Goal: Find contact information: Obtain details needed to contact an individual or organization

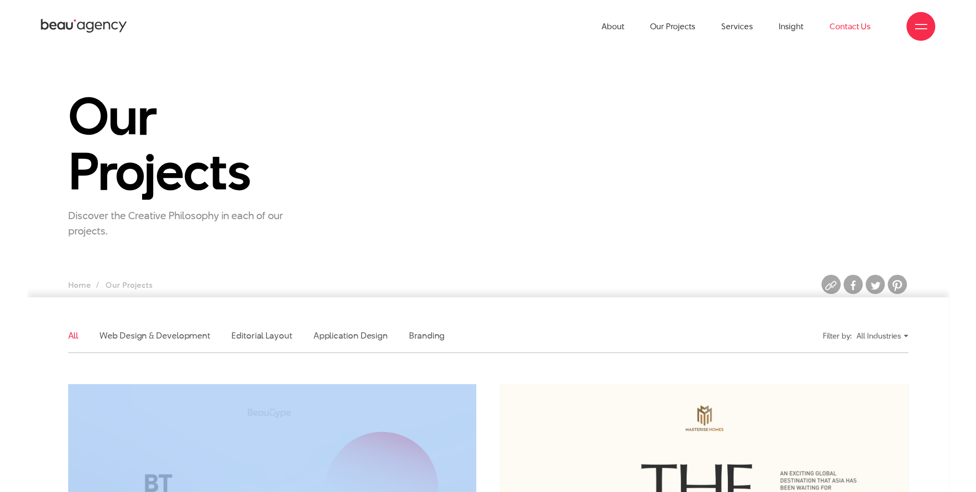
click at [857, 29] on link "Contact Us" at bounding box center [849, 26] width 41 height 53
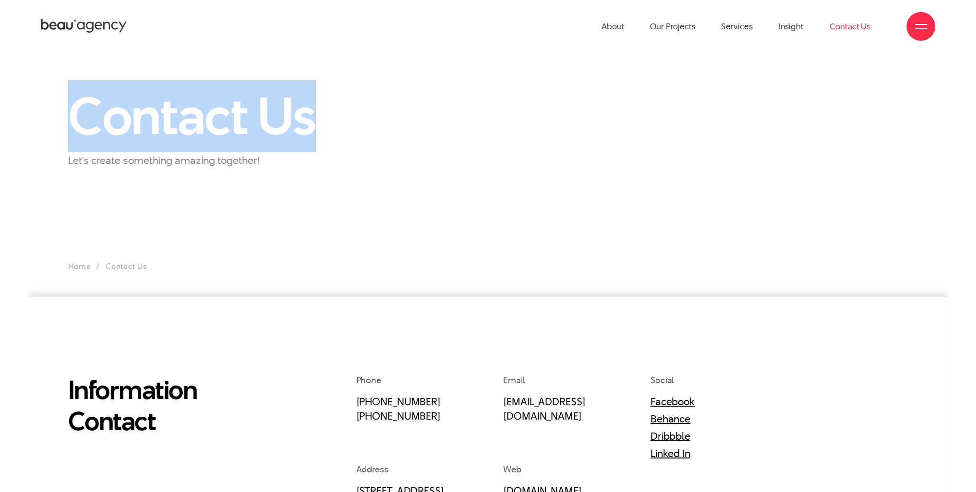
drag, startPoint x: 54, startPoint y: 110, endPoint x: 347, endPoint y: 118, distance: 292.9
click at [347, 118] on div "Contact Us Let's create something amazing together!" at bounding box center [488, 128] width 922 height 79
copy h1 "Contact Us"
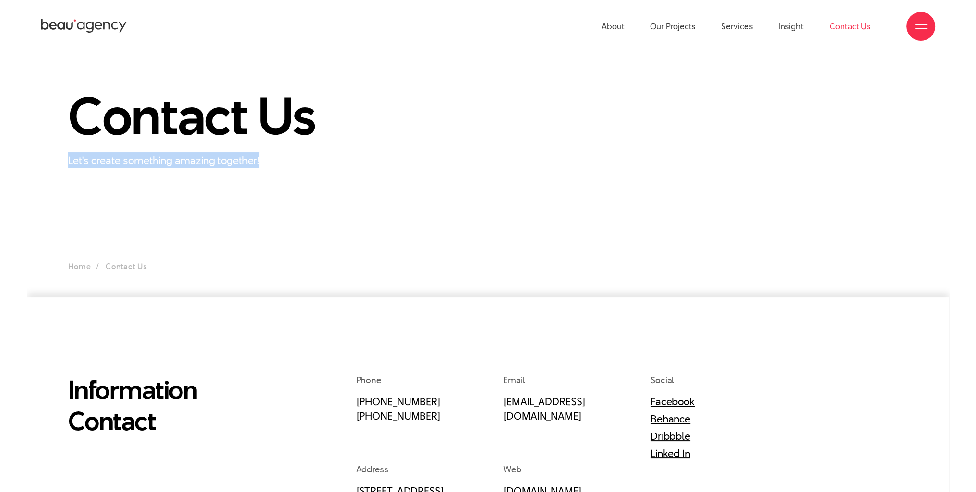
drag, startPoint x: 65, startPoint y: 160, endPoint x: 330, endPoint y: 157, distance: 264.5
click at [330, 157] on div "Contact Us Let's create something amazing together!" at bounding box center [200, 128] width 288 height 79
copy p "Let's create something amazing together!"
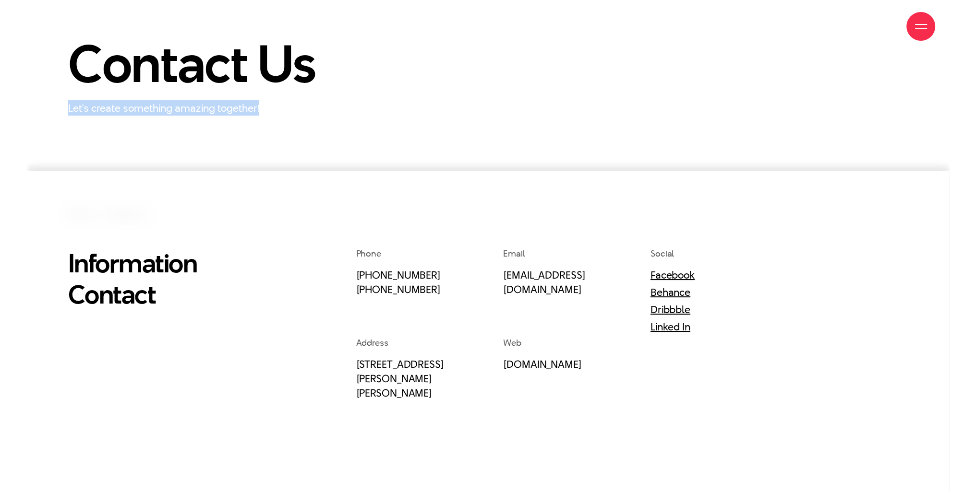
scroll to position [240, 0]
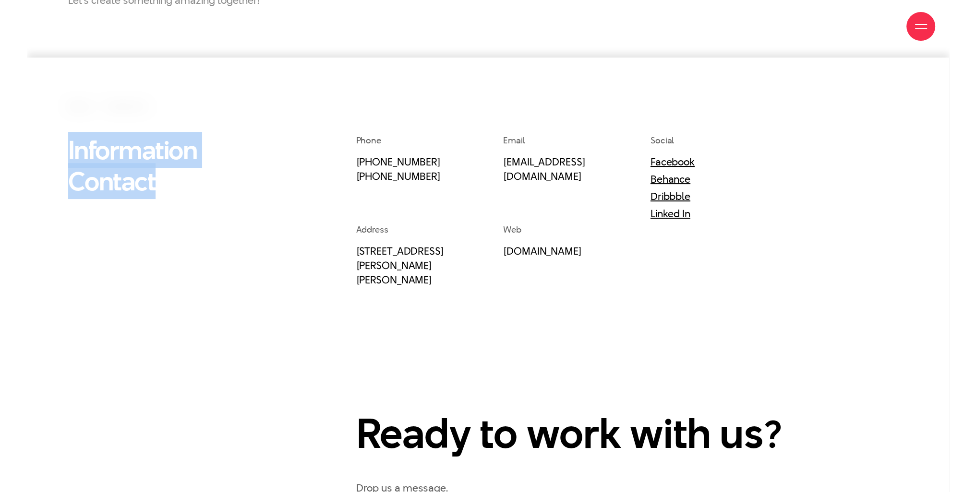
drag, startPoint x: 66, startPoint y: 156, endPoint x: 217, endPoint y: 185, distance: 153.4
click at [217, 185] on div "Information Contact" at bounding box center [164, 341] width 216 height 414
copy h2 "Information Contact"
click at [294, 114] on section "Information Contact Phone (+84) 97 531 9889 (+84) 86 929 1771 Email info@beau.v…" at bounding box center [488, 353] width 922 height 591
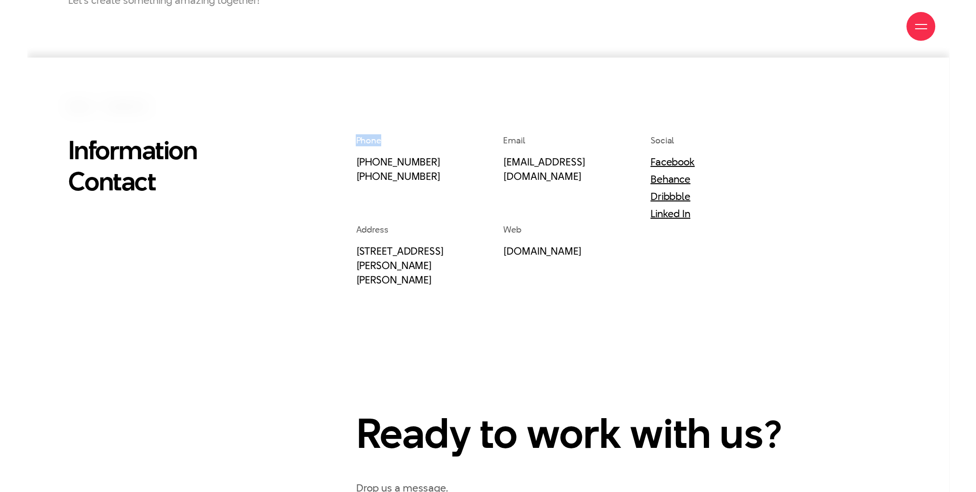
drag, startPoint x: 363, startPoint y: 139, endPoint x: 420, endPoint y: 137, distance: 57.6
click at [420, 137] on div "Phone (+84) 97 531 9889 (+84) 86 929 1771 Email info@beau.vn Social Facebook Be…" at bounding box center [632, 341] width 576 height 414
copy span "Phone"
click at [370, 492] on html "Skip to main content About Our Projects Services Insight Contact Us Information…" at bounding box center [488, 314] width 922 height 1109
drag, startPoint x: 348, startPoint y: 161, endPoint x: 439, endPoint y: 175, distance: 91.3
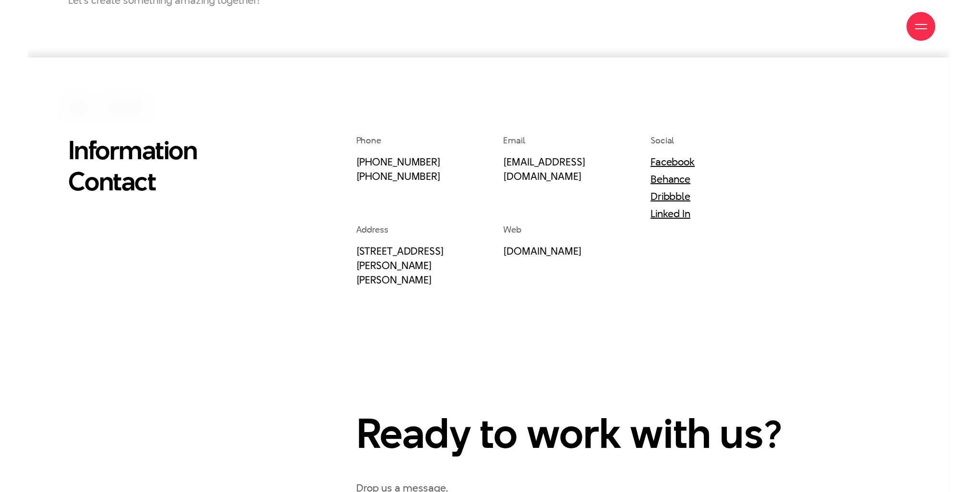
click at [439, 175] on div "Phone (+84) 97 531 9889 (+84) 86 929 1771 Email info@beau.vn Social Facebook Be…" at bounding box center [632, 341] width 576 height 414
drag, startPoint x: 504, startPoint y: 229, endPoint x: 532, endPoint y: 229, distance: 27.8
click at [532, 229] on div "Web beau.vn" at bounding box center [576, 255] width 147 height 63
drag, startPoint x: 335, startPoint y: 250, endPoint x: 475, endPoint y: 249, distance: 139.7
click at [475, 249] on div "Information Contact Phone (+84) 97 531 9889 (+84) 86 929 1771 Email info@beau.v…" at bounding box center [488, 341] width 864 height 414
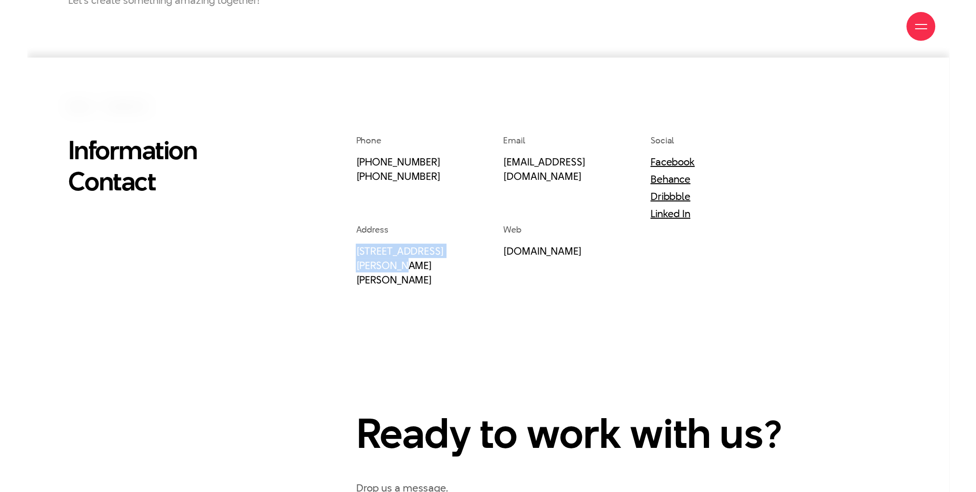
copy link "33 Giang Van Minh Street,"
click at [807, 223] on div "Phone (+84) 97 531 9889 (+84) 86 929 1771 Email info@beau.vn Social Facebook Be…" at bounding box center [632, 341] width 576 height 414
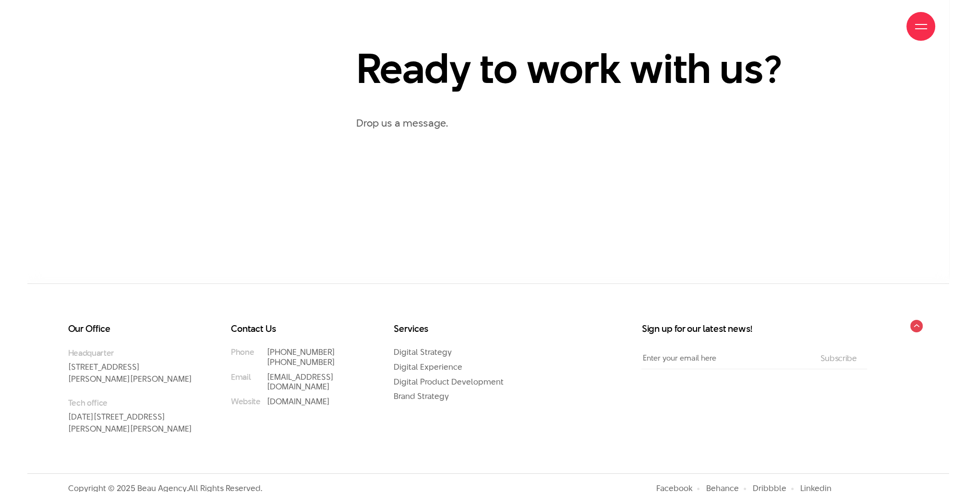
scroll to position [624, 0]
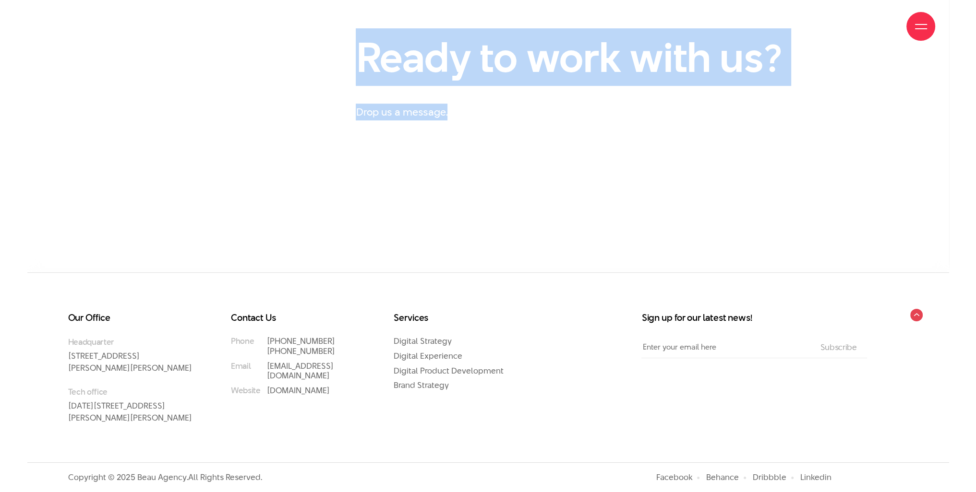
drag, startPoint x: 350, startPoint y: 68, endPoint x: 894, endPoint y: 76, distance: 543.4
copy div "Ready to work with us? Drop us a message."
drag, startPoint x: 575, startPoint y: 75, endPoint x: 416, endPoint y: 70, distance: 159.9
click at [574, 76] on h2 "Ready to work with us?" at bounding box center [590, 57] width 469 height 43
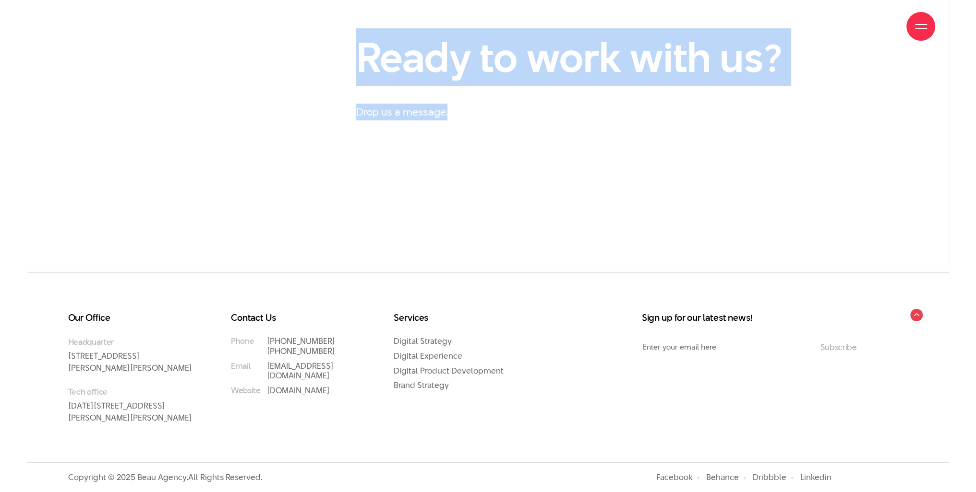
click at [367, 68] on h2 "Ready to work with us?" at bounding box center [590, 57] width 469 height 43
drag, startPoint x: 359, startPoint y: 62, endPoint x: 772, endPoint y: 67, distance: 412.8
click at [772, 67] on h2 "Ready to work with us?" at bounding box center [590, 57] width 469 height 43
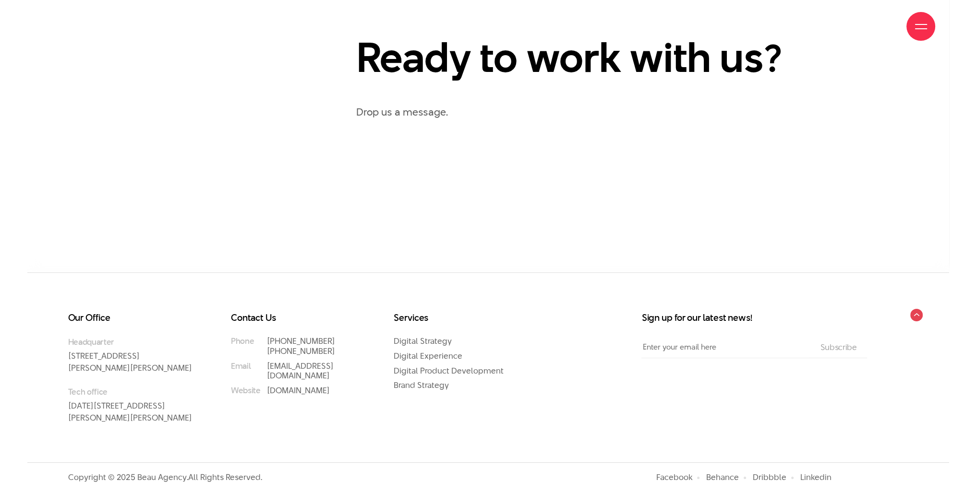
click at [417, 106] on p "Drop us a message." at bounding box center [632, 112] width 552 height 17
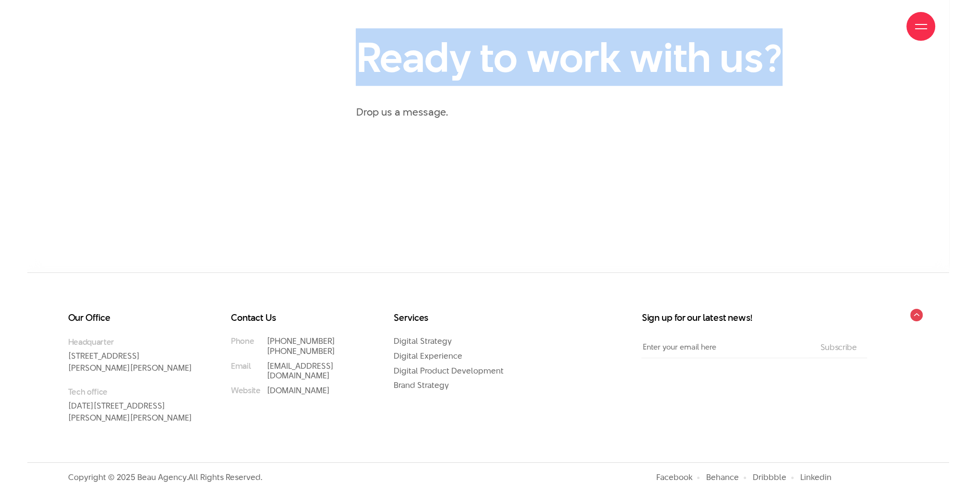
drag, startPoint x: 338, startPoint y: 50, endPoint x: 823, endPoint y: 53, distance: 484.8
copy div "About Our Projects Services Insight Contact Us Information About Our Projects S…"
drag, startPoint x: 543, startPoint y: 47, endPoint x: 778, endPoint y: 55, distance: 234.8
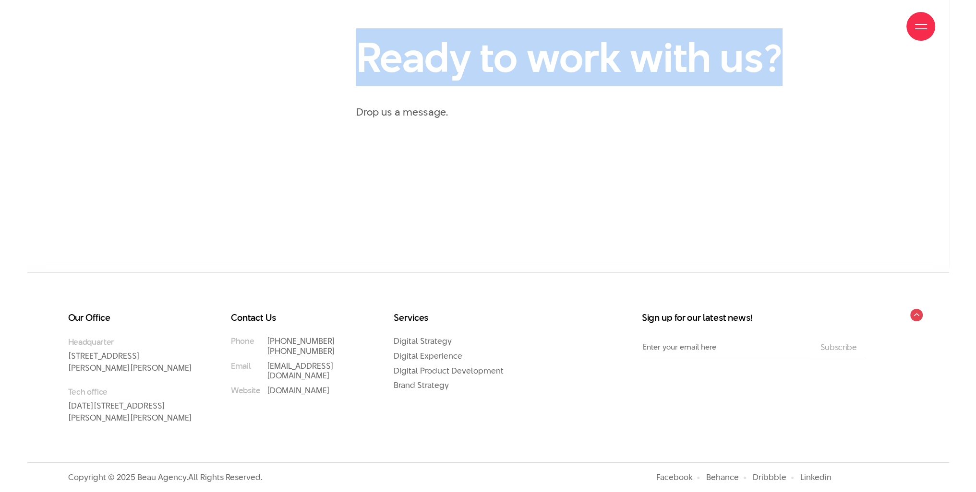
copy div "About Our Projects Services Insight Contact Us Information About Our Projects S…"
click at [384, 64] on h2 "Ready to work with us?" at bounding box center [590, 57] width 469 height 43
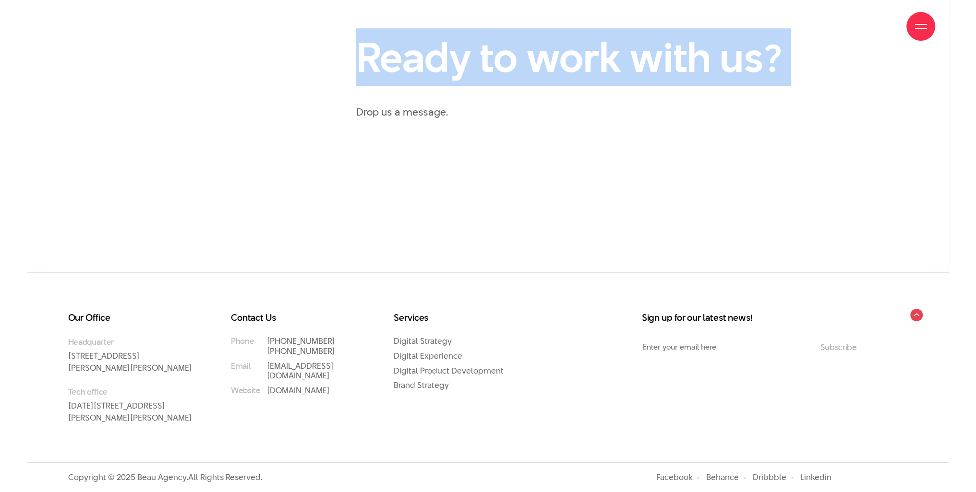
click at [358, 95] on div "Ready to work with us? Drop us a message." at bounding box center [632, 78] width 552 height 85
drag, startPoint x: 361, startPoint y: 58, endPoint x: 447, endPoint y: 108, distance: 100.0
click at [447, 108] on div "Ready to work with us? Drop us a message." at bounding box center [632, 78] width 552 height 85
copy div "Ready to work with us? Drop us a message."
